Goal: Check status: Check status

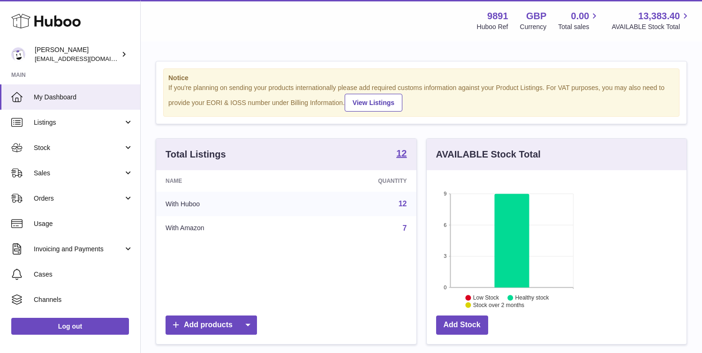
scroll to position [146, 170]
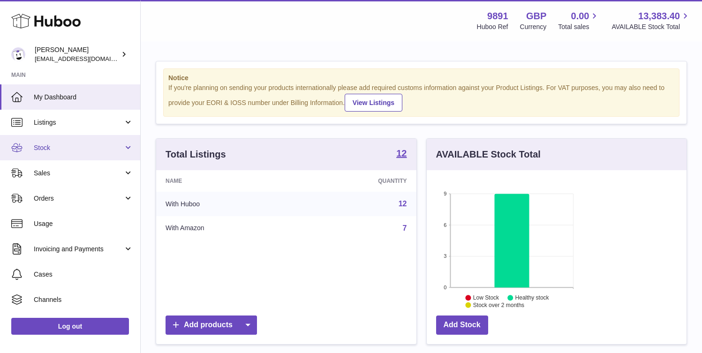
click at [94, 146] on span "Stock" at bounding box center [79, 147] width 90 height 9
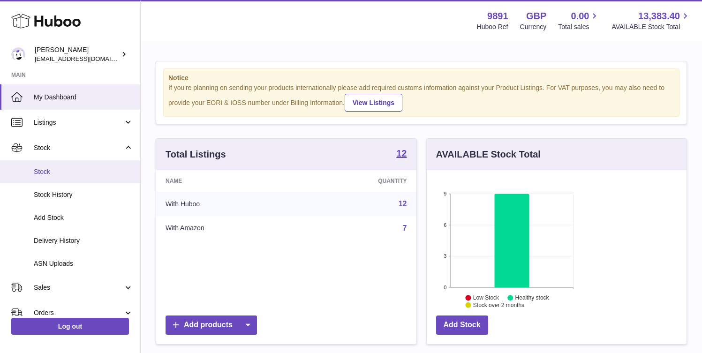
click at [80, 175] on span "Stock" at bounding box center [83, 171] width 99 height 9
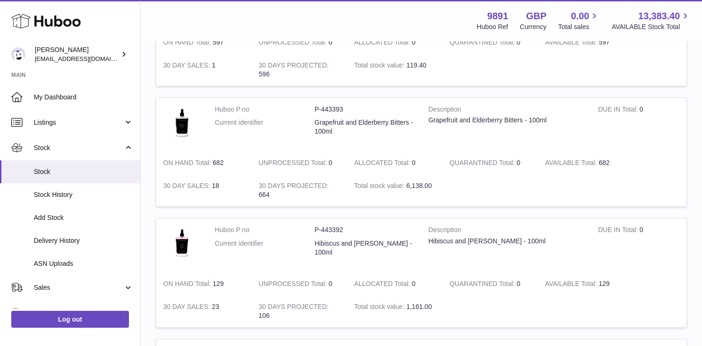
scroll to position [634, 0]
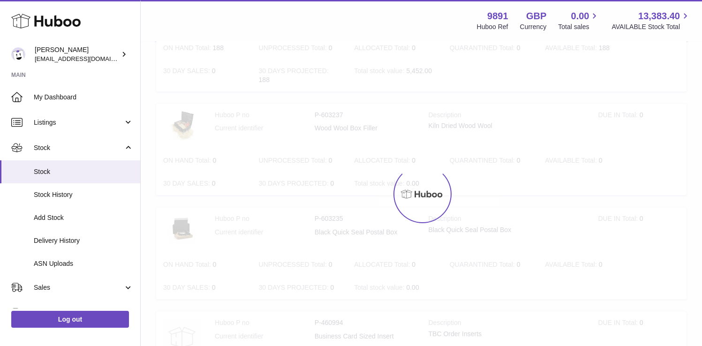
scroll to position [42, 0]
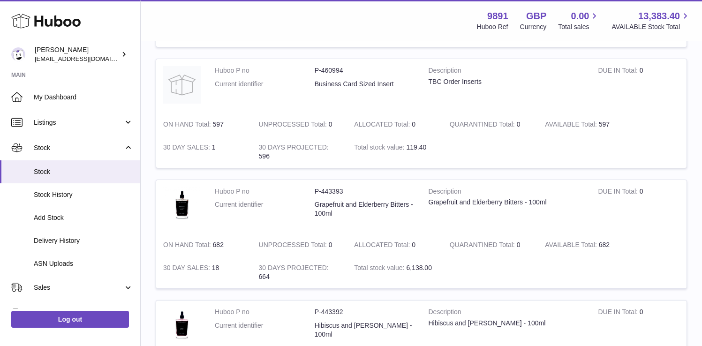
scroll to position [550, 0]
